Goal: Use online tool/utility: Utilize a website feature to perform a specific function

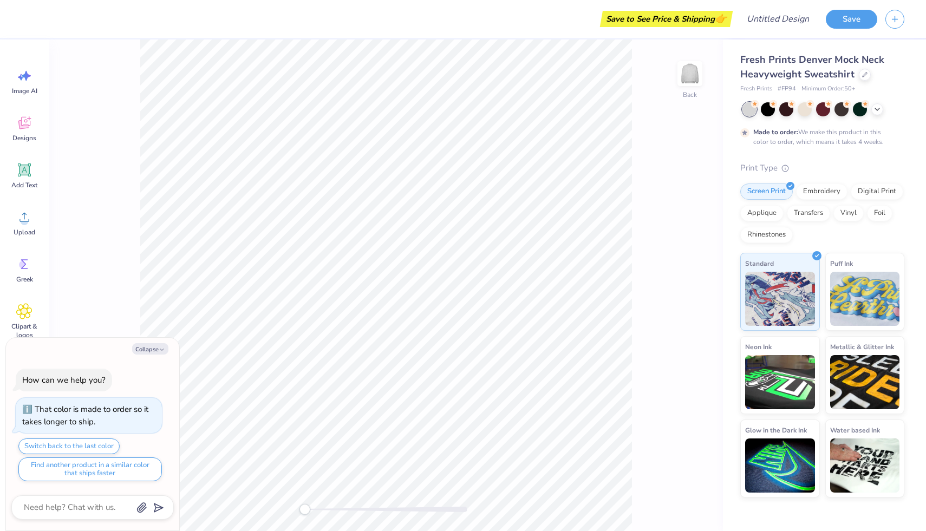
type textarea "x"
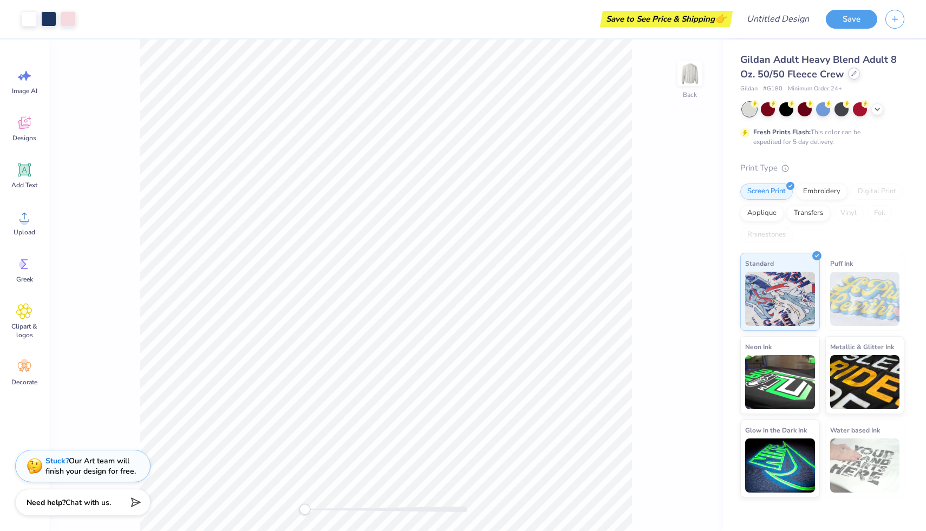
click at [855, 79] on div at bounding box center [854, 74] width 12 height 12
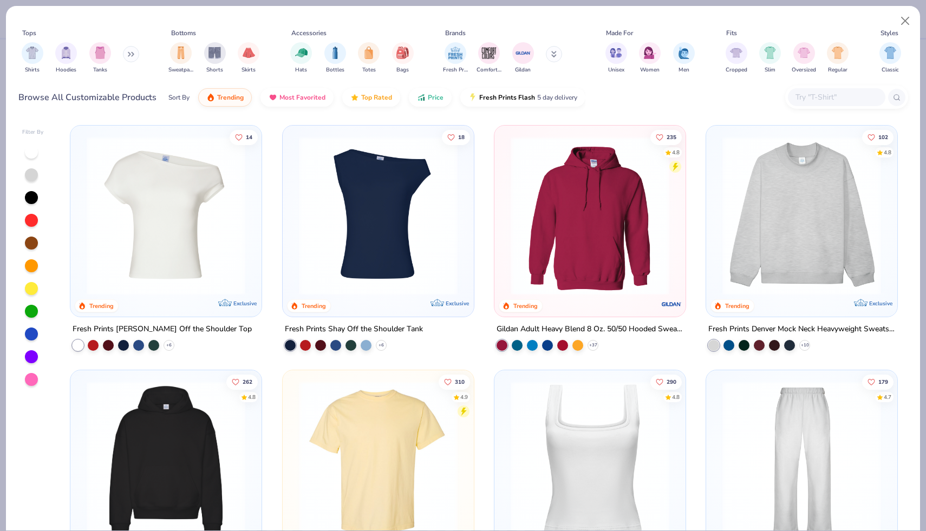
click at [829, 225] on img at bounding box center [802, 216] width 170 height 159
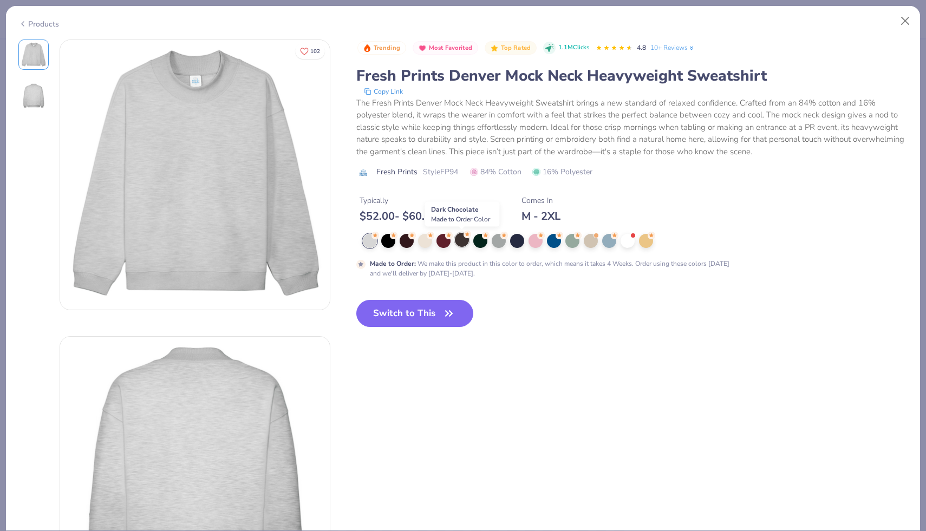
click at [463, 242] on div at bounding box center [462, 240] width 14 height 14
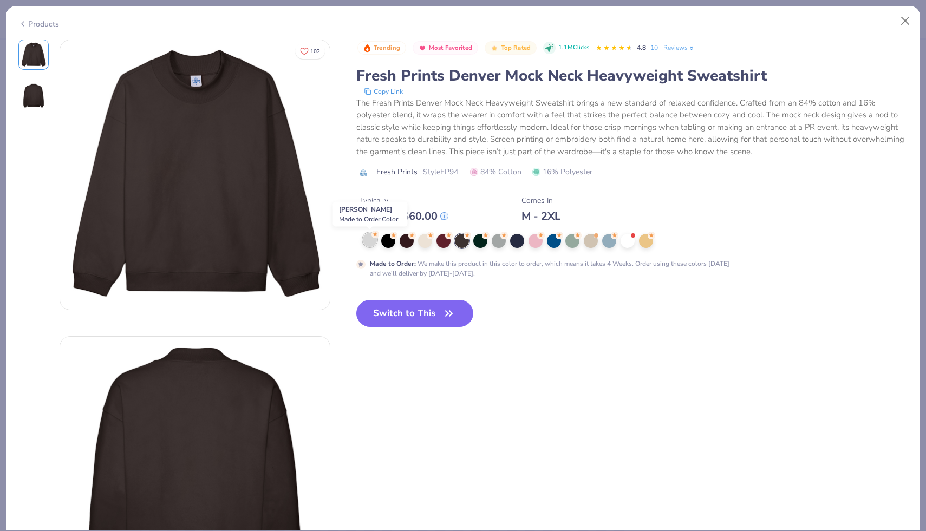
click at [372, 243] on div at bounding box center [370, 240] width 14 height 14
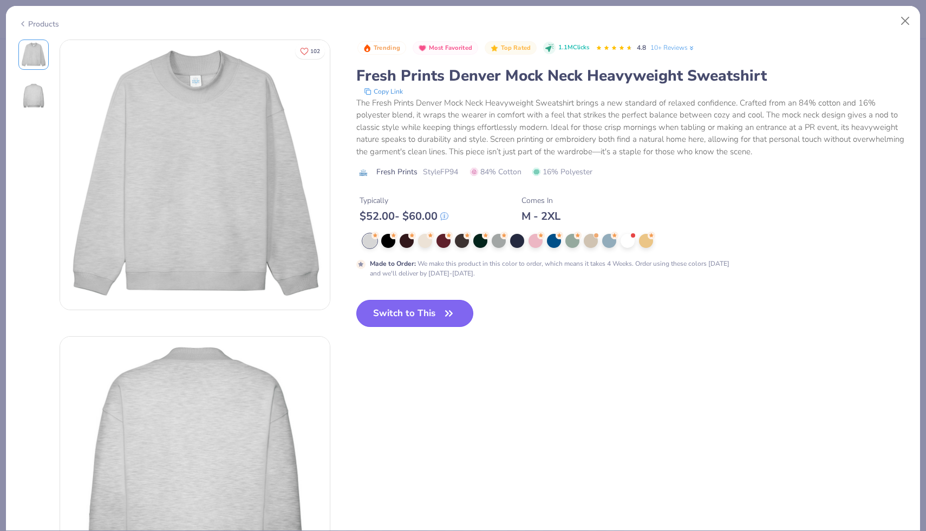
click at [407, 309] on button "Switch to This" at bounding box center [415, 313] width 118 height 27
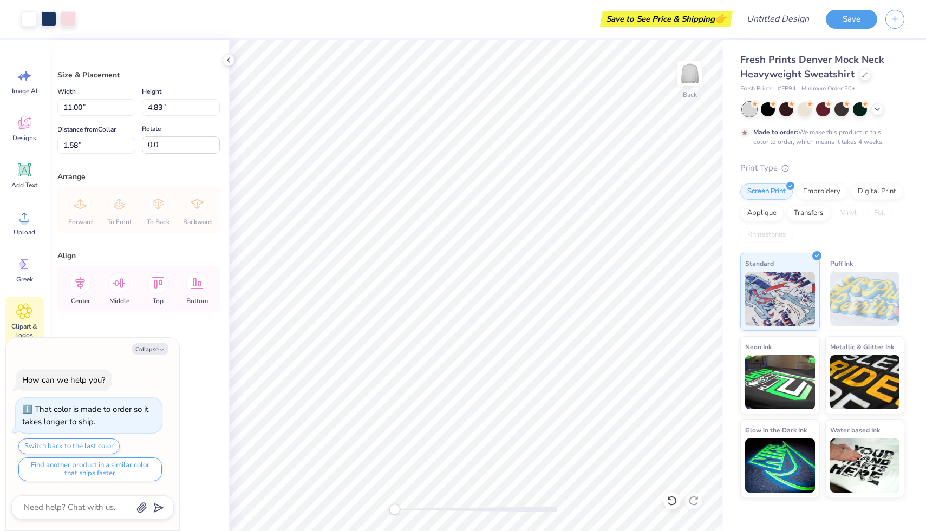
click at [21, 320] on div "Clipart & logos" at bounding box center [24, 321] width 39 height 49
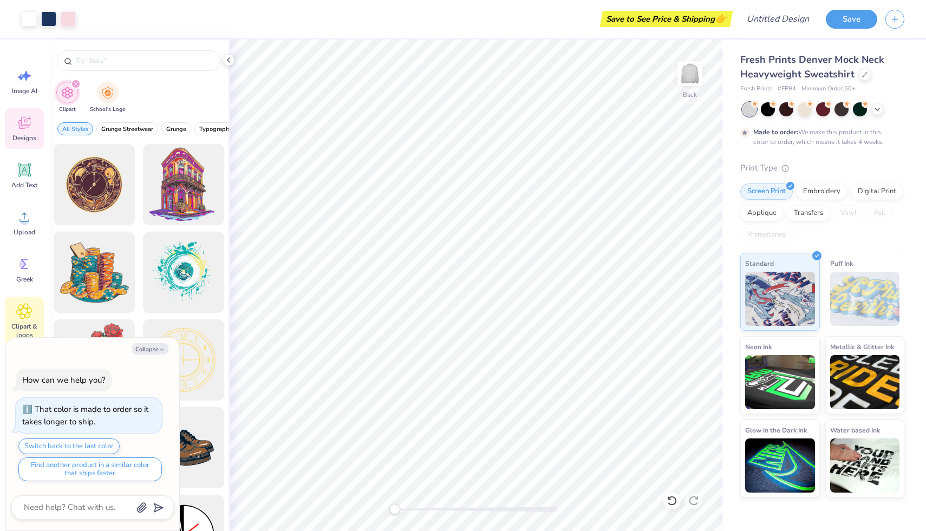
click at [30, 140] on span "Designs" at bounding box center [24, 138] width 24 height 9
type textarea "x"
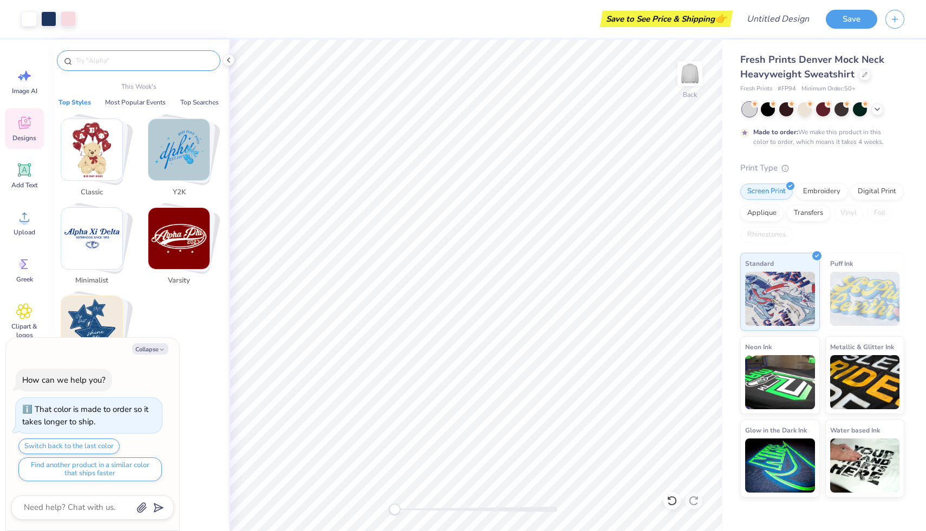
click at [114, 63] on input "text" at bounding box center [144, 60] width 139 height 11
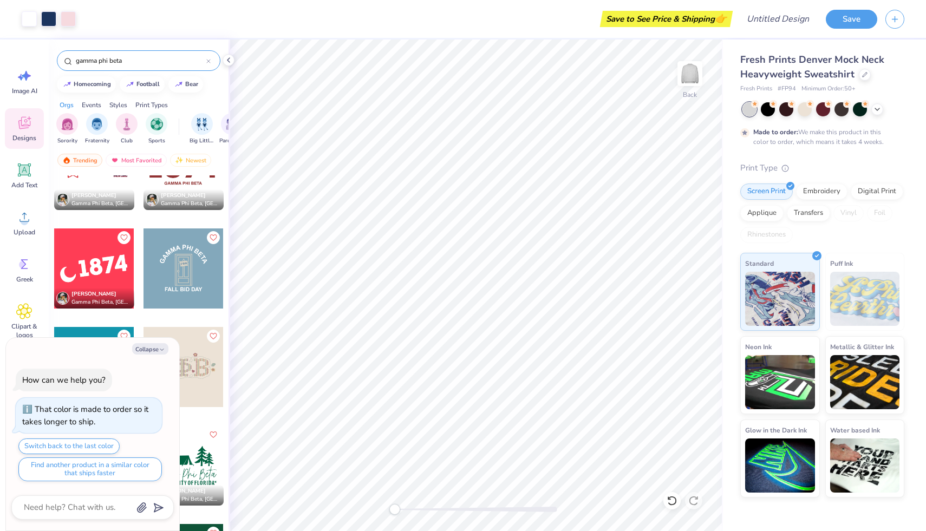
scroll to position [1938, 0]
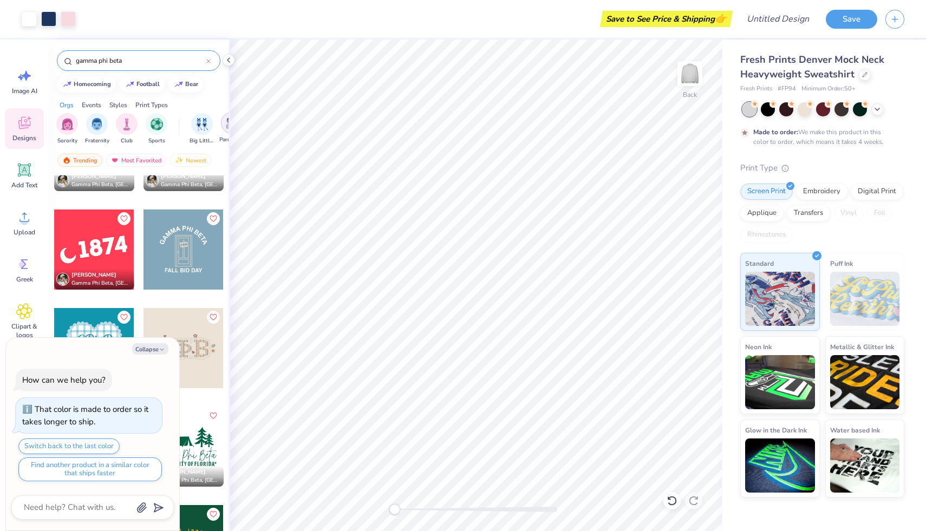
type input "gamma phi beta"
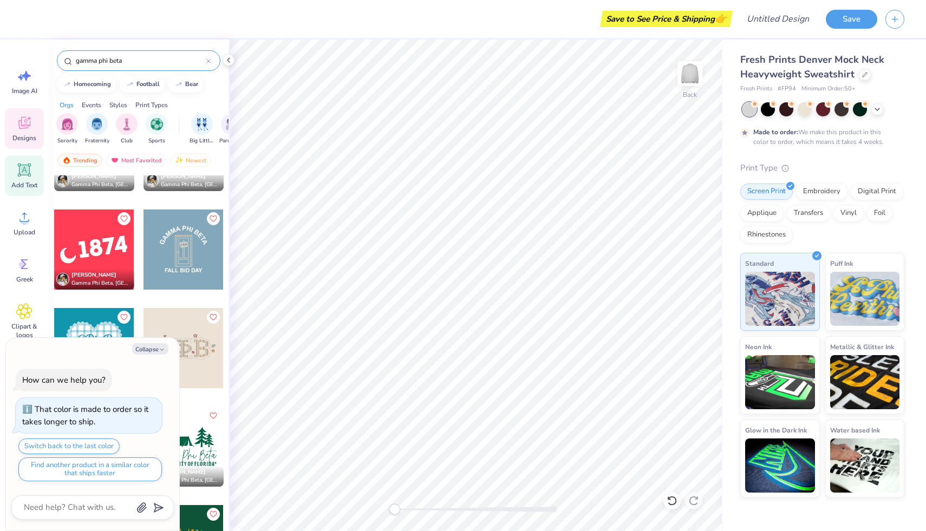
click at [28, 179] on div "Add Text" at bounding box center [24, 175] width 39 height 41
type textarea "x"
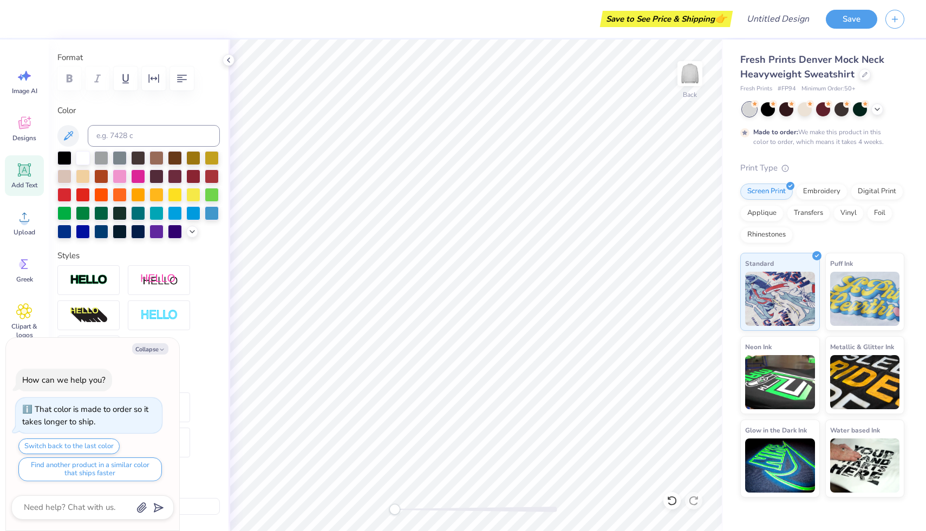
scroll to position [0, 0]
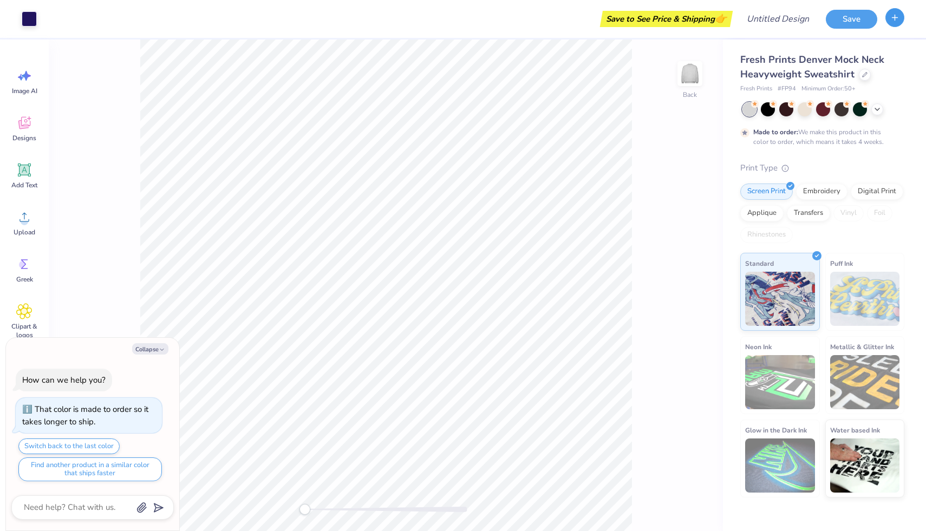
click at [889, 24] on button "button" at bounding box center [895, 17] width 19 height 19
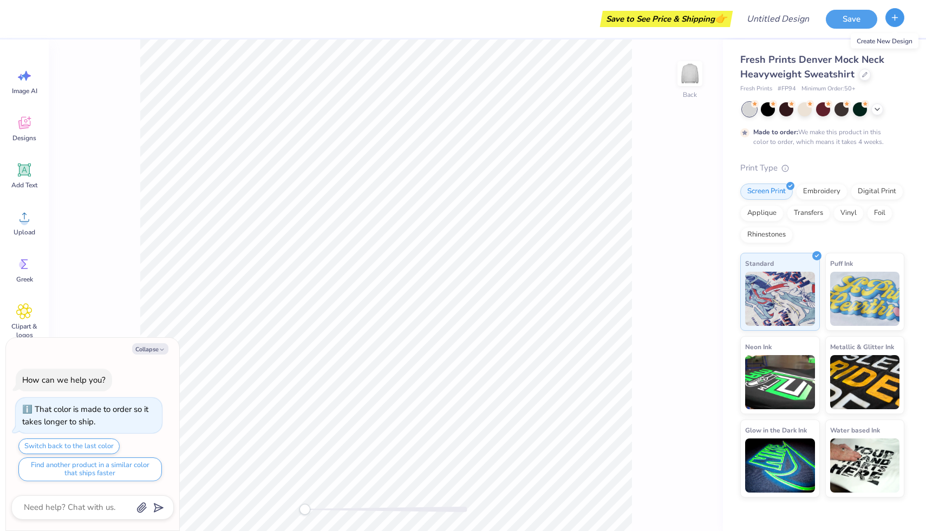
click at [894, 20] on icon "button" at bounding box center [895, 17] width 9 height 9
type textarea "x"
